Goal: Book appointment/travel/reservation

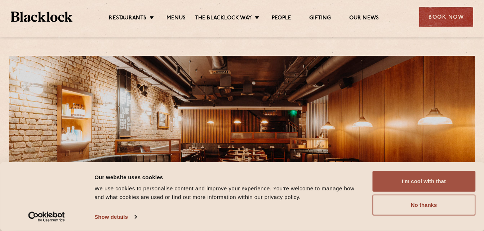
click at [430, 181] on button "I'm cool with that" at bounding box center [423, 181] width 103 height 21
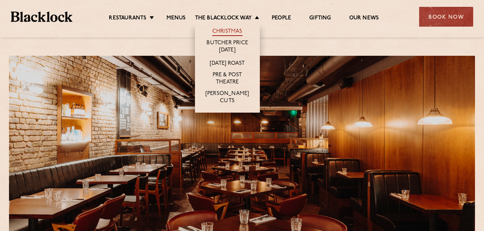
click at [232, 34] on link "Christmas" at bounding box center [227, 32] width 30 height 8
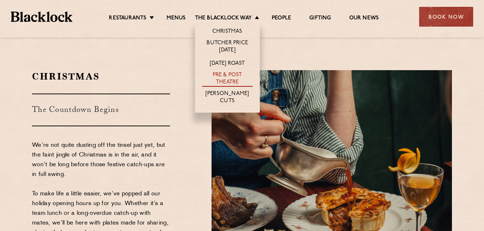
click at [226, 76] on link "Pre & Post Theatre" at bounding box center [227, 79] width 50 height 15
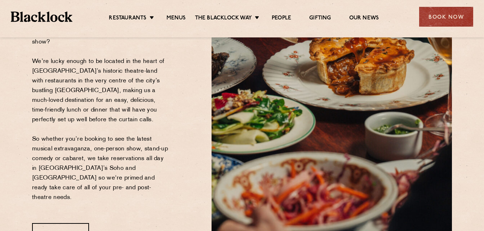
scroll to position [127, 0]
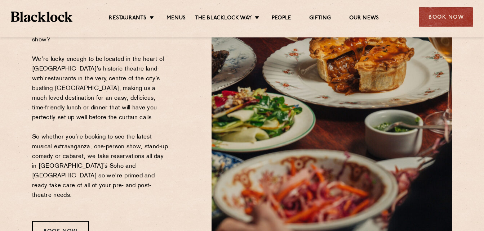
drag, startPoint x: 484, startPoint y: 23, endPoint x: 482, endPoint y: 46, distance: 23.5
click at [482, 46] on section "Pre & Post Theatre Plan your next trip to the West-End Let’s be honest, who doe…" at bounding box center [242, 92] width 484 height 341
click at [41, 221] on div "Book Now" at bounding box center [60, 231] width 57 height 20
